Goal: Information Seeking & Learning: Learn about a topic

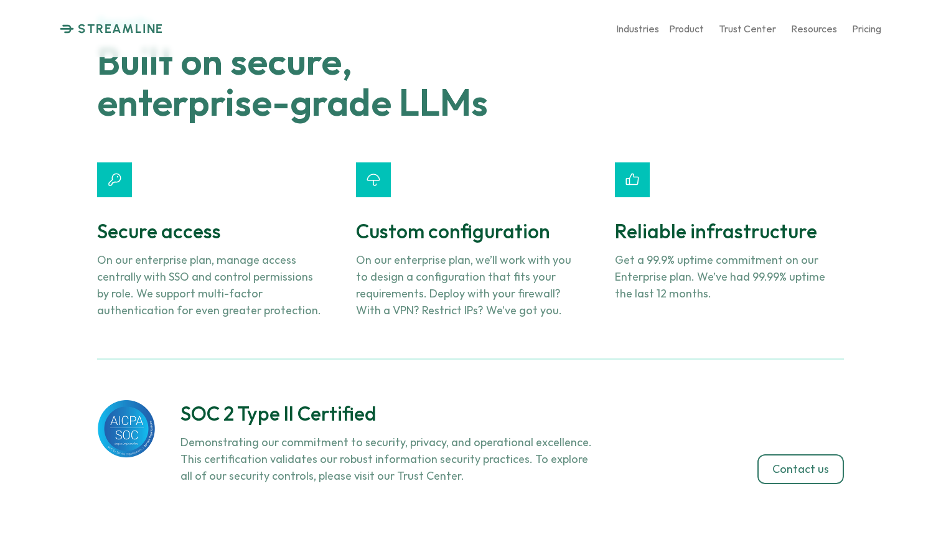
scroll to position [4773, 0]
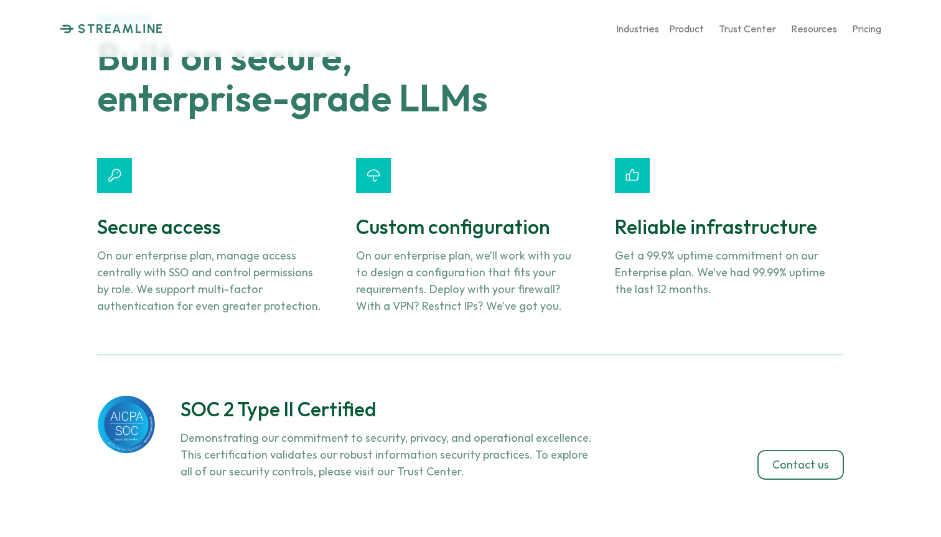
click at [306, 395] on h3 "SOC 2 Type II Certified" at bounding box center [387, 409] width 414 height 28
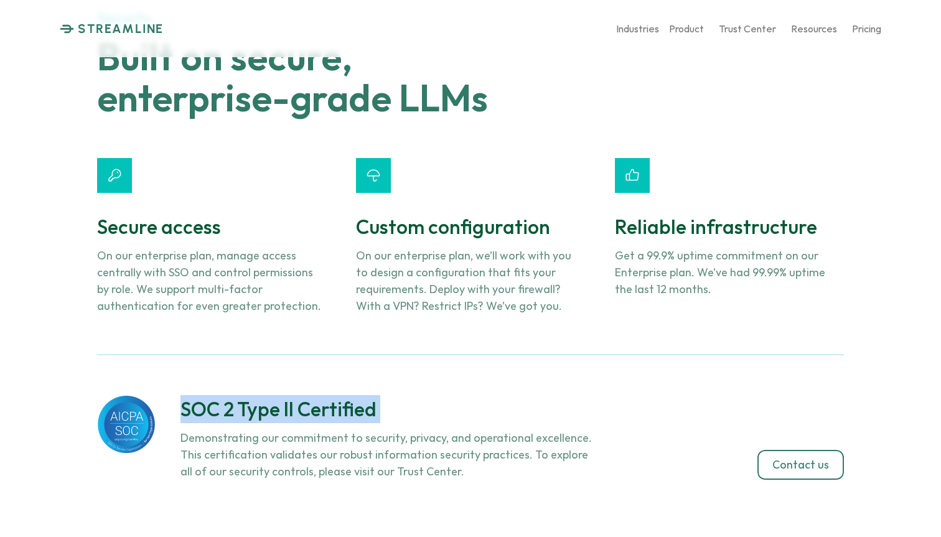
click at [306, 395] on h3 "SOC 2 Type II Certified" at bounding box center [387, 409] width 414 height 28
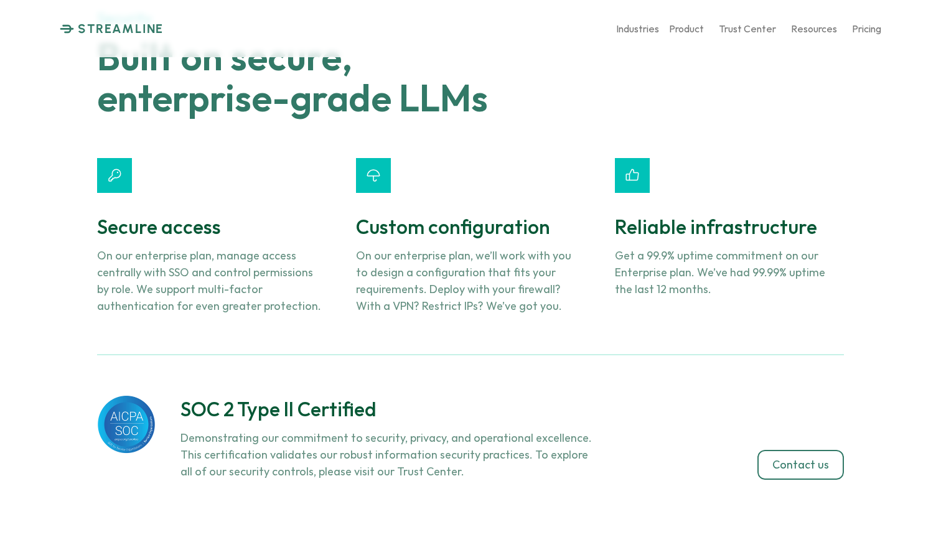
click at [423, 395] on h3 "SOC 2 Type II Certified" at bounding box center [387, 409] width 414 height 28
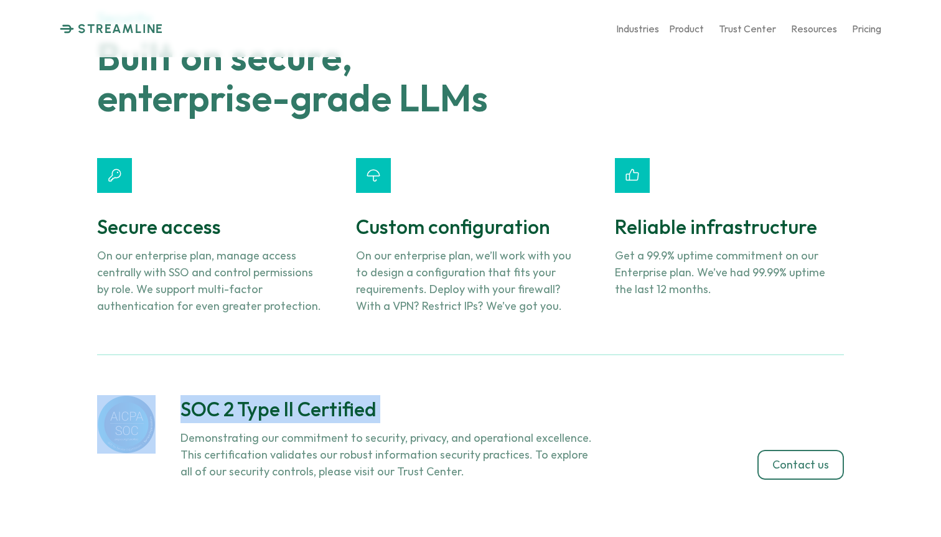
drag, startPoint x: 423, startPoint y: 305, endPoint x: 153, endPoint y: 305, distance: 270.0
click at [153, 395] on div "SOC 2 Type II Certified Demonstrating our commitment to security, privacy, and …" at bounding box center [345, 437] width 497 height 85
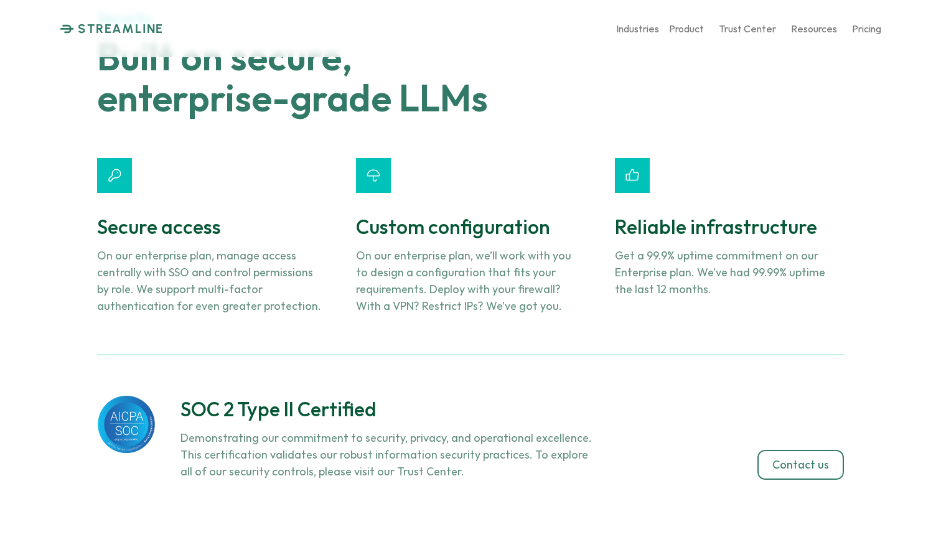
click at [296, 395] on h3 "SOC 2 Type II Certified" at bounding box center [387, 409] width 414 height 28
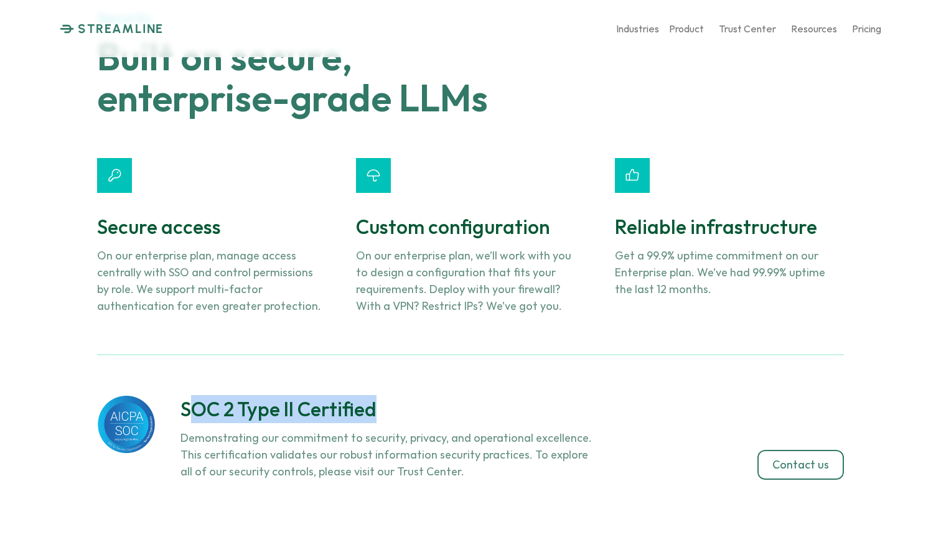
drag, startPoint x: 427, startPoint y: 304, endPoint x: 197, endPoint y: 304, distance: 230.2
click at [197, 395] on h3 "SOC 2 Type II Certified" at bounding box center [387, 409] width 414 height 28
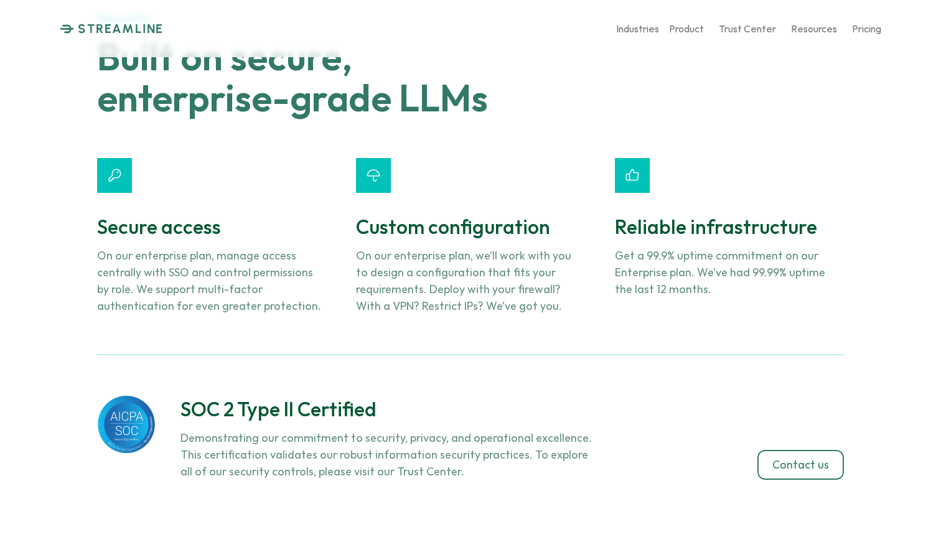
click at [340, 395] on h3 "SOC 2 Type II Certified" at bounding box center [387, 409] width 414 height 28
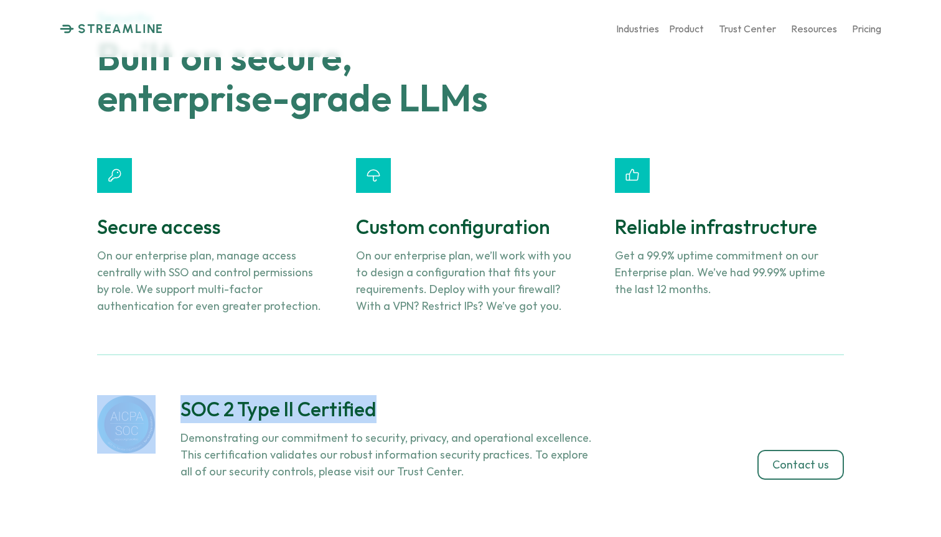
drag, startPoint x: 389, startPoint y: 304, endPoint x: 161, endPoint y: 304, distance: 228.3
click at [161, 395] on div "SOC 2 Type II Certified Demonstrating our commitment to security, privacy, and …" at bounding box center [345, 437] width 497 height 85
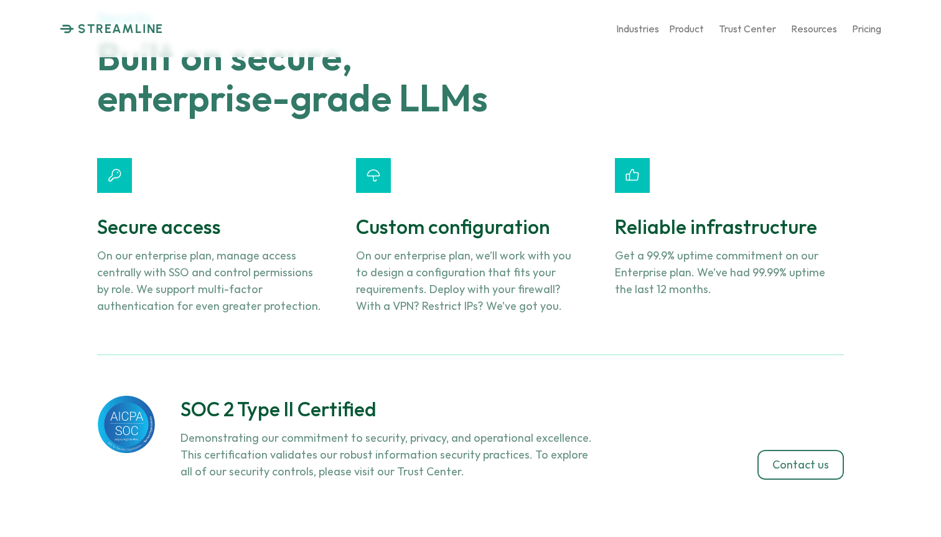
click at [391, 429] on p "Demonstrating our commitment to security, privacy, and operational excellence. …" at bounding box center [387, 454] width 414 height 50
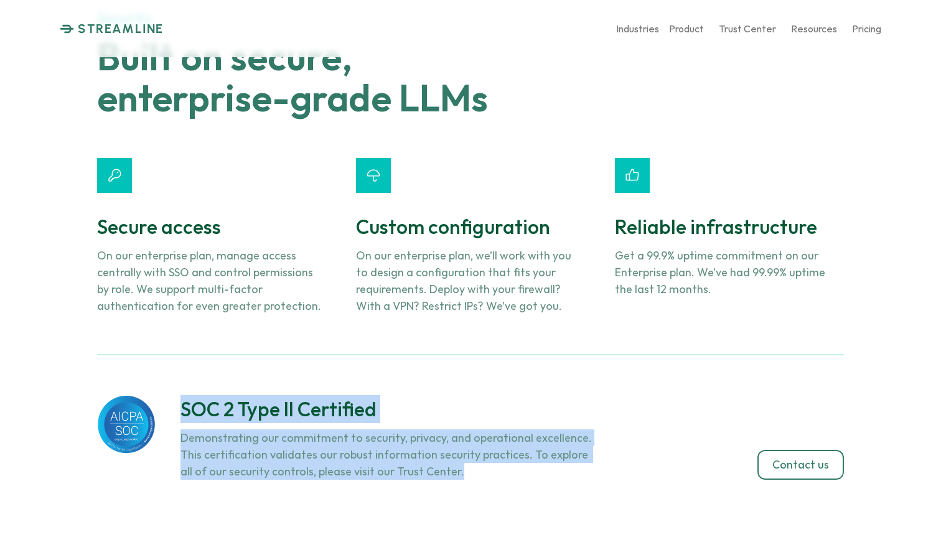
drag, startPoint x: 477, startPoint y: 372, endPoint x: 206, endPoint y: 274, distance: 288.5
click at [205, 274] on div "Security Built on secure, enterprise-grade LLMs Secure access On our enterprise…" at bounding box center [470, 252] width 941 height 634
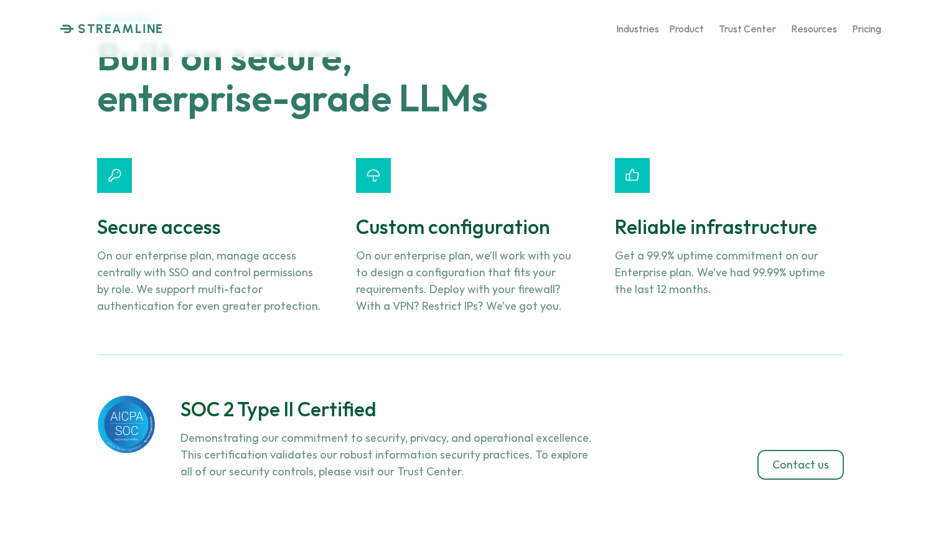
click at [370, 429] on p "Demonstrating our commitment to security, privacy, and operational excellence. …" at bounding box center [387, 454] width 414 height 50
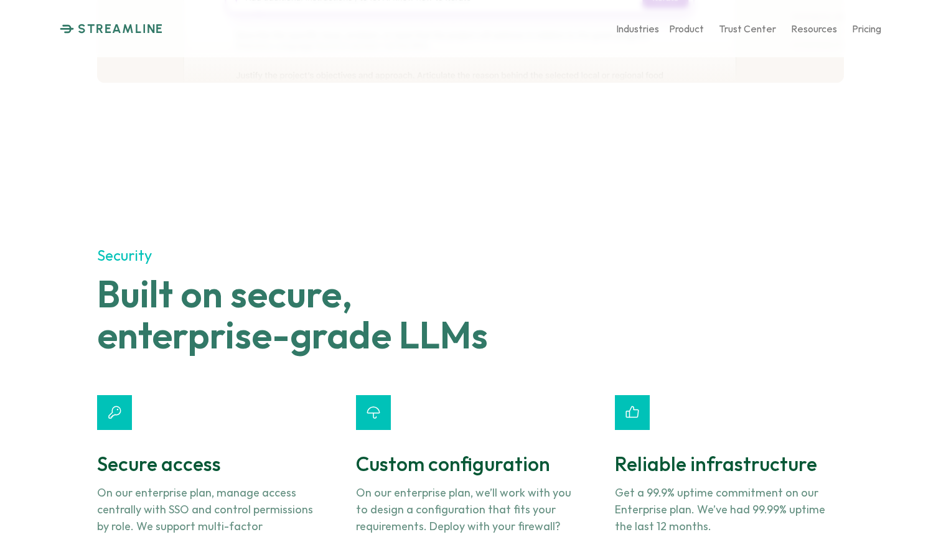
scroll to position [3632, 0]
